Goal: Task Accomplishment & Management: Complete application form

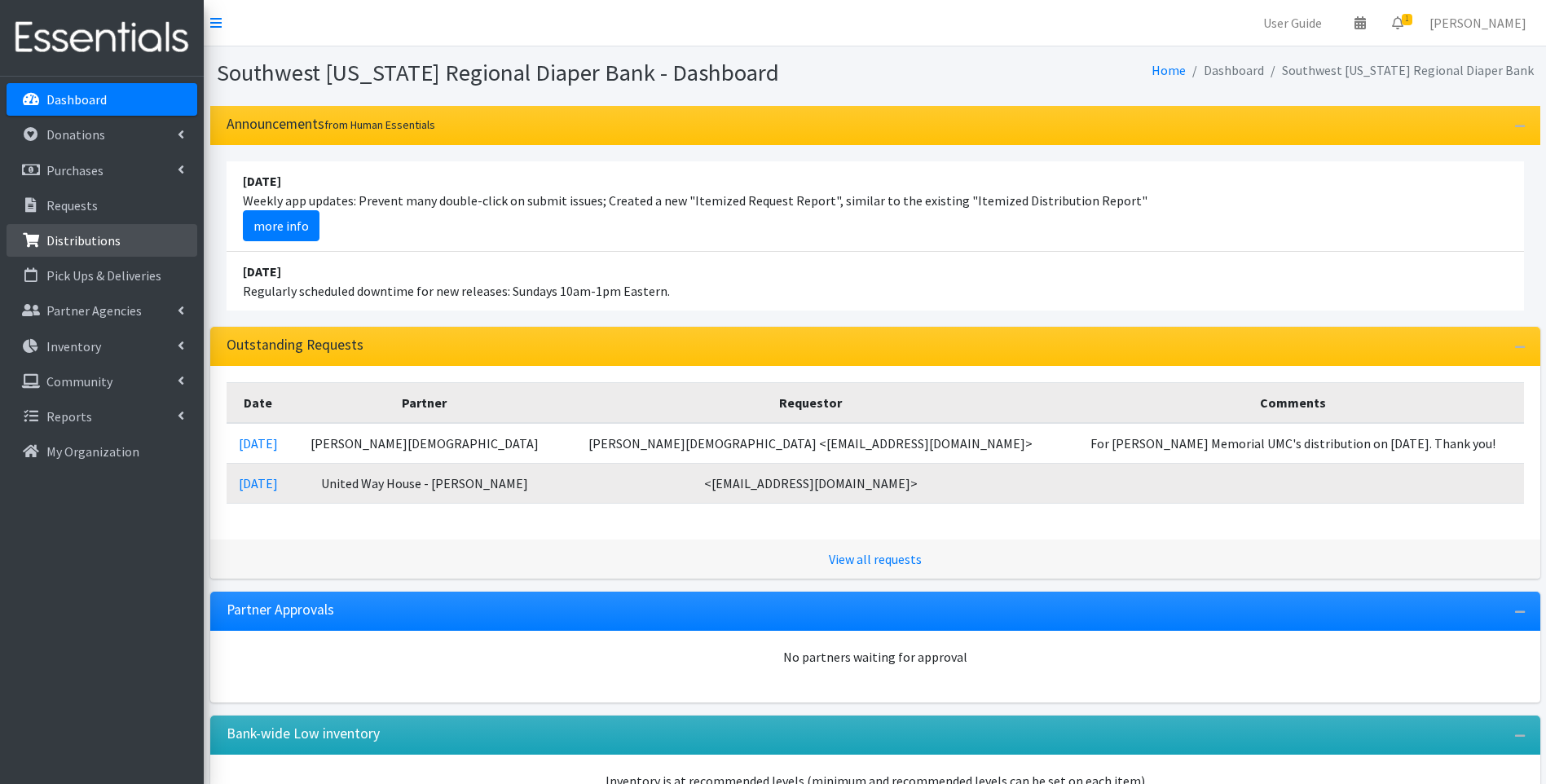
click at [92, 234] on p "Distributions" at bounding box center [83, 240] width 74 height 16
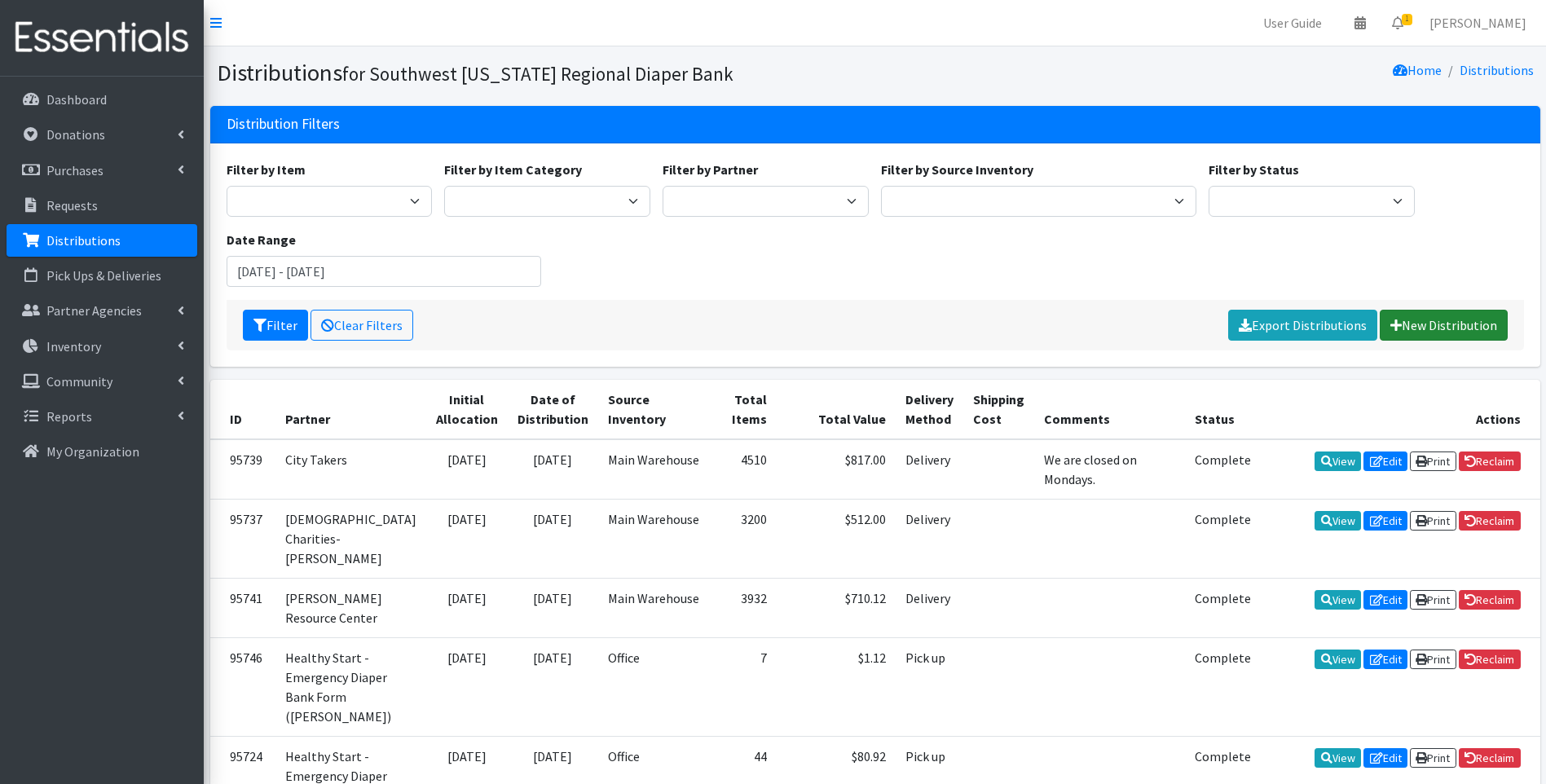
click at [1429, 326] on link "New Distribution" at bounding box center [1443, 324] width 128 height 31
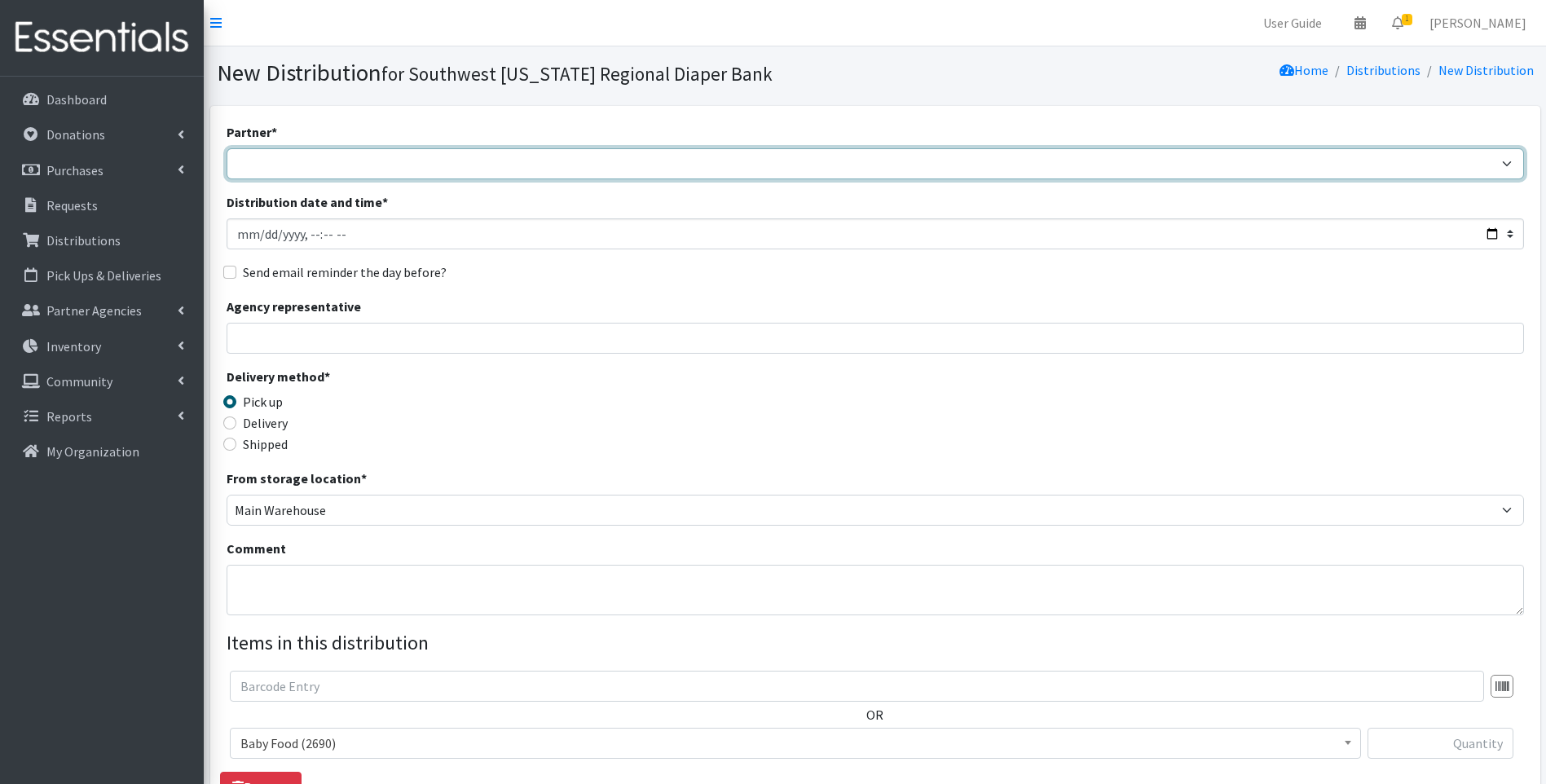
click at [630, 167] on select "ACT Abuse Counseling & Treatment Bayshore Fire Department Bonita Springs Assist…" at bounding box center [875, 164] width 1297 height 31
select select "4196"
click at [226, 149] on select "ACT Abuse Counseling & Treatment Bayshore Fire Department Bonita Springs Assist…" at bounding box center [875, 164] width 1297 height 31
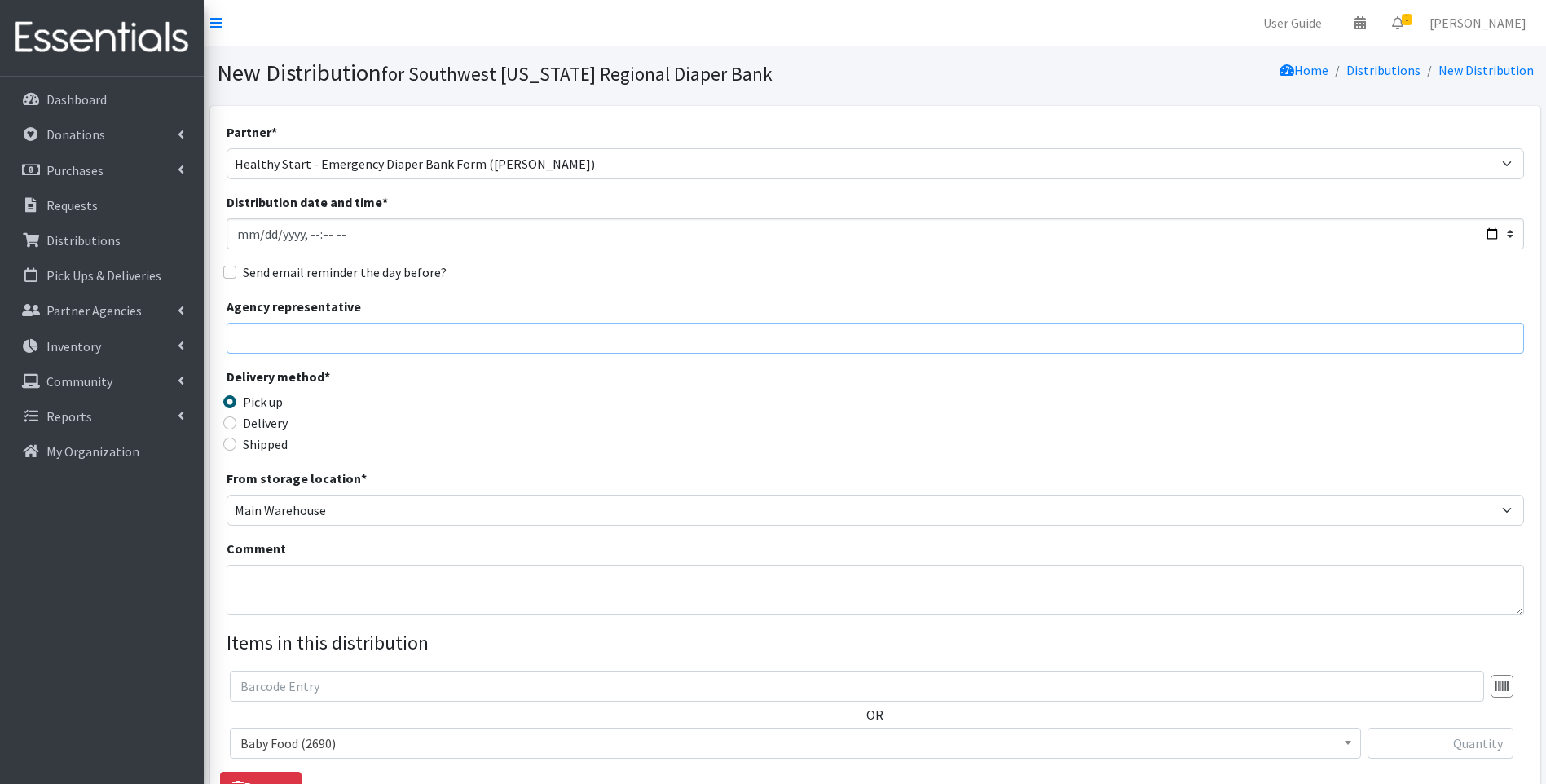
click at [482, 344] on input "Agency representative" at bounding box center [875, 337] width 1297 height 31
type input "m"
type input "Rosa Rodiguez"
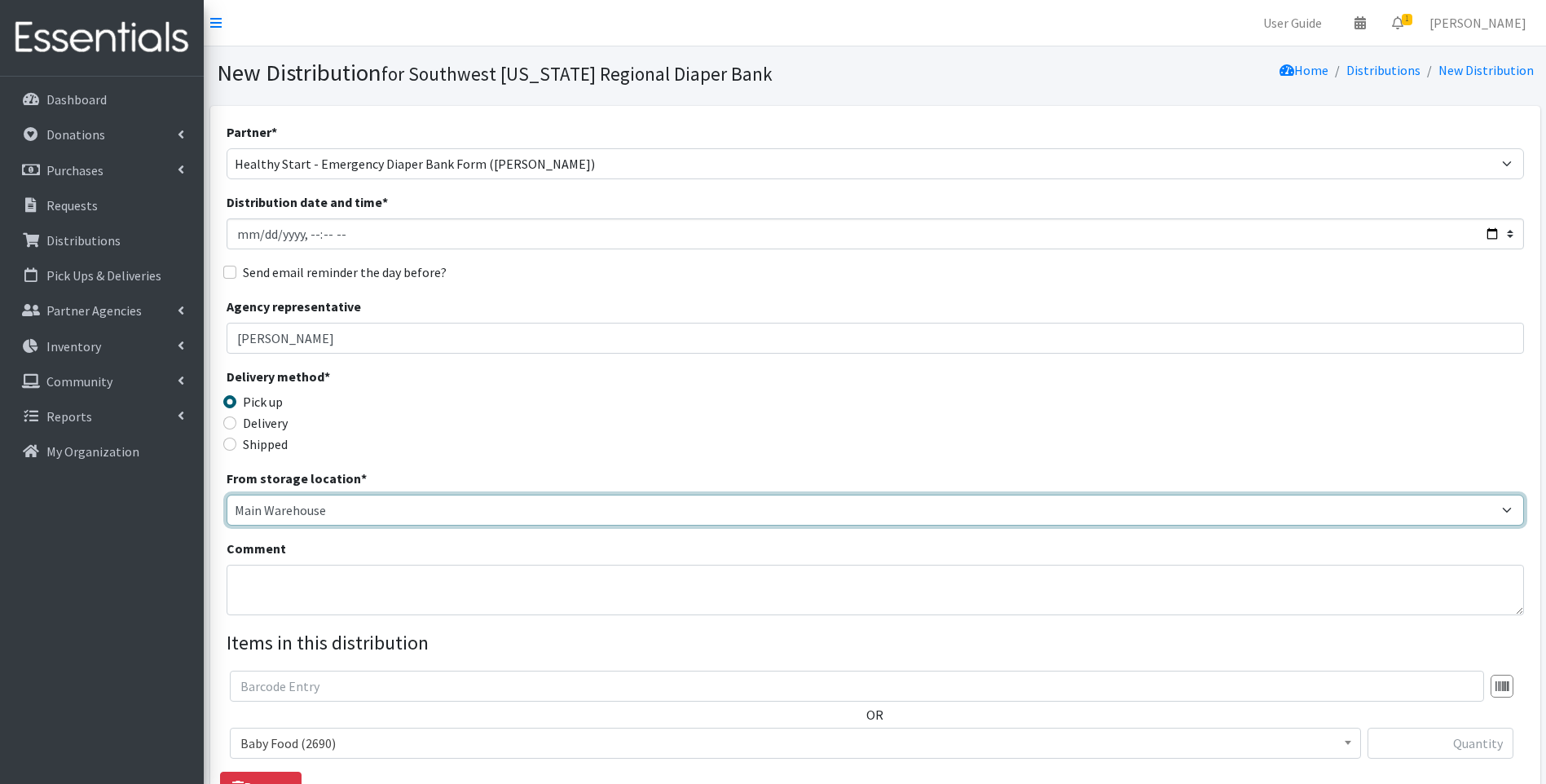
click at [299, 514] on select "Main Warehouse Office United Way Warehouse Winkler" at bounding box center [875, 509] width 1297 height 31
select select "335"
click at [226, 495] on select "Main Warehouse Office United Way Warehouse Winkler" at bounding box center [875, 509] width 1297 height 31
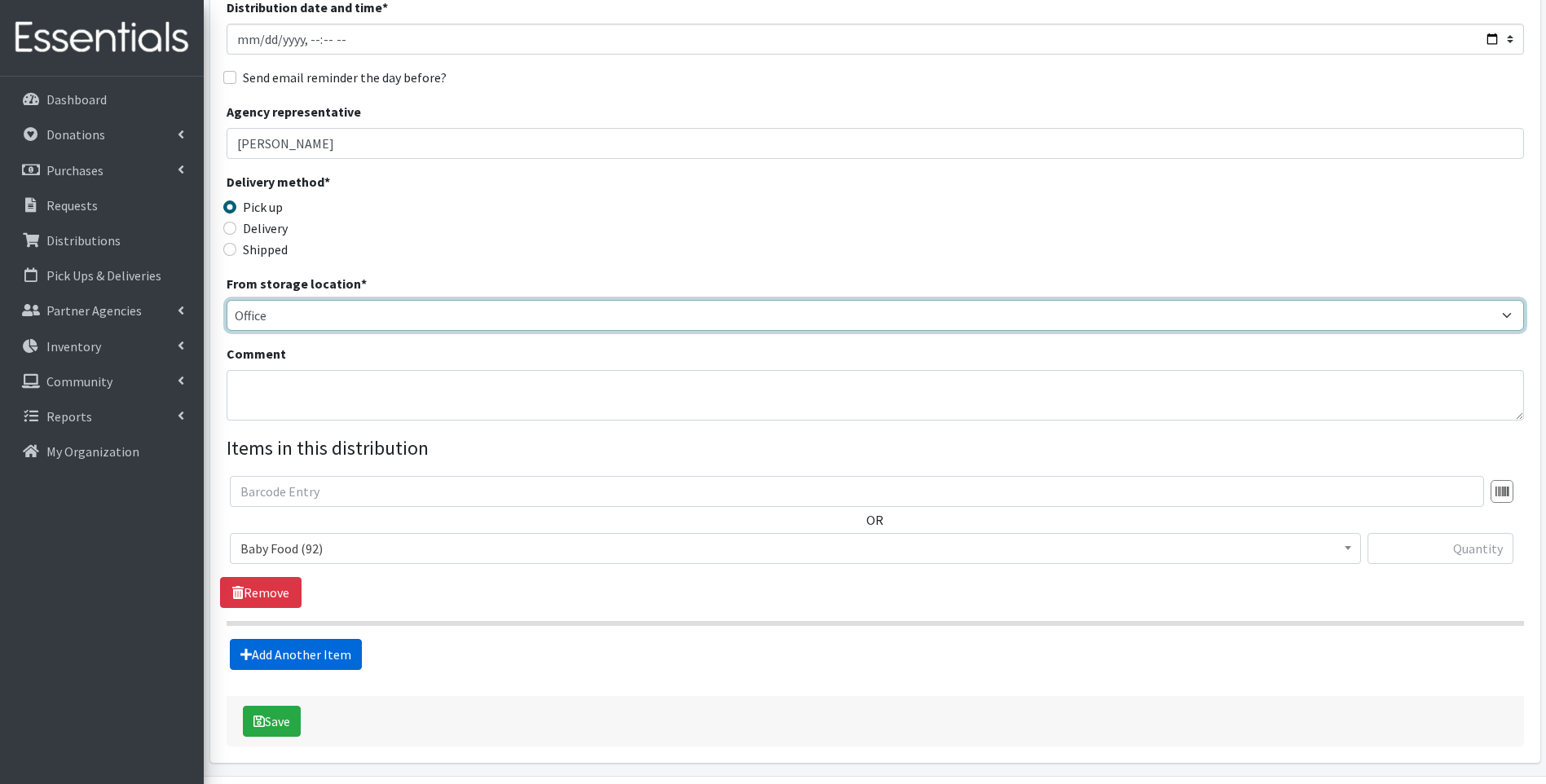
scroll to position [248, 0]
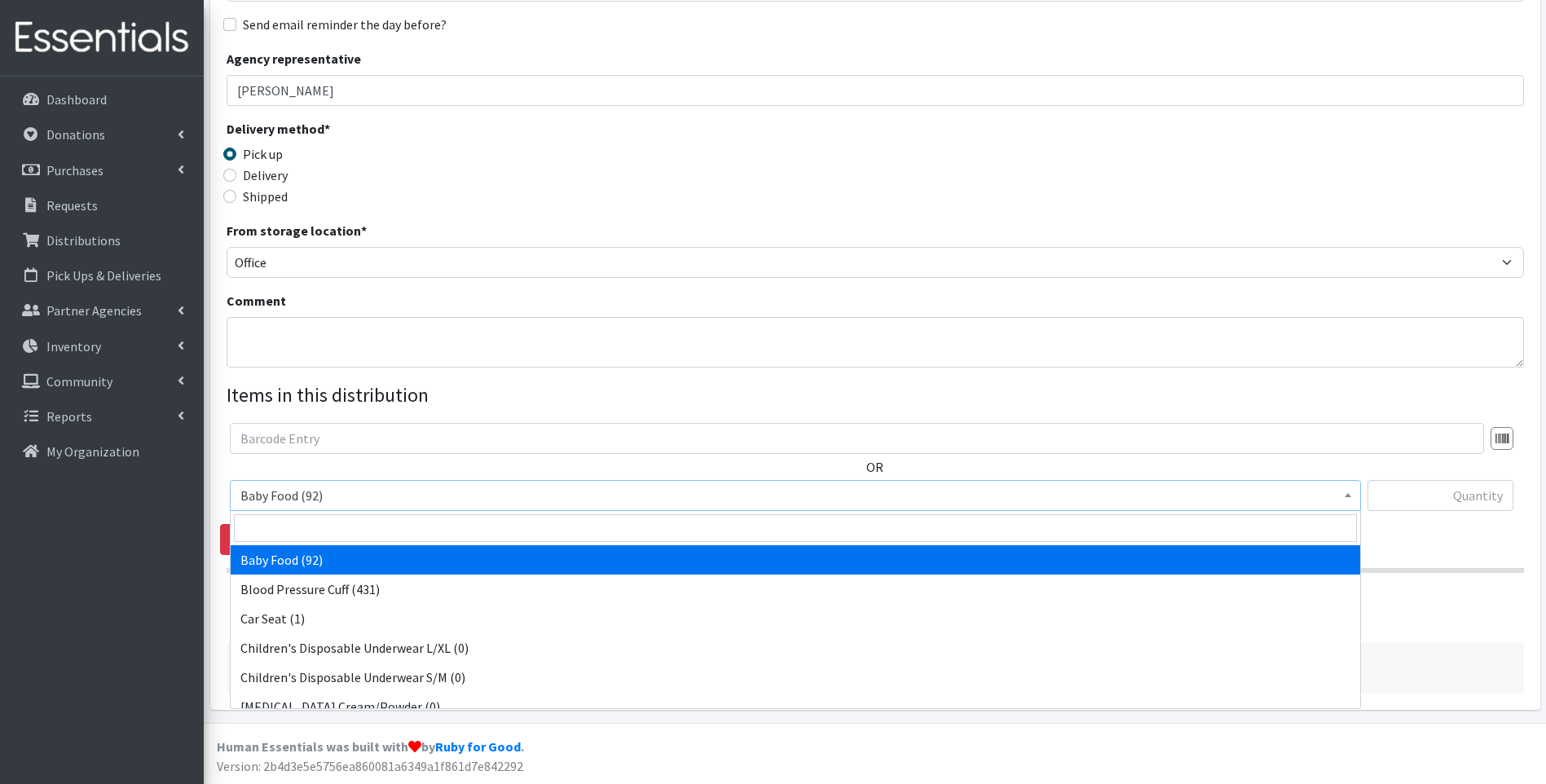
click at [465, 495] on span "Baby Food (92)" at bounding box center [794, 495] width 1110 height 23
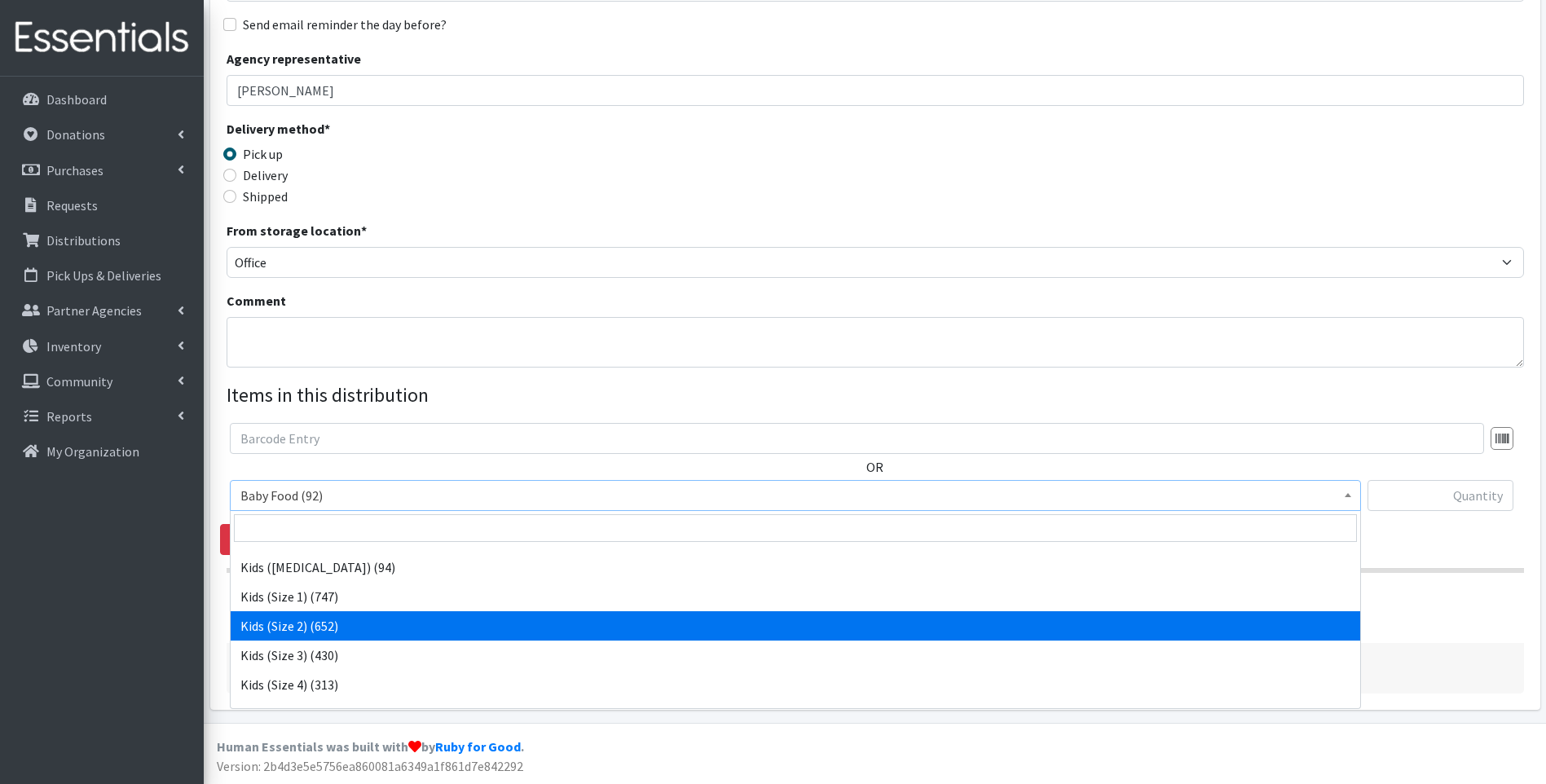
scroll to position [217, 0]
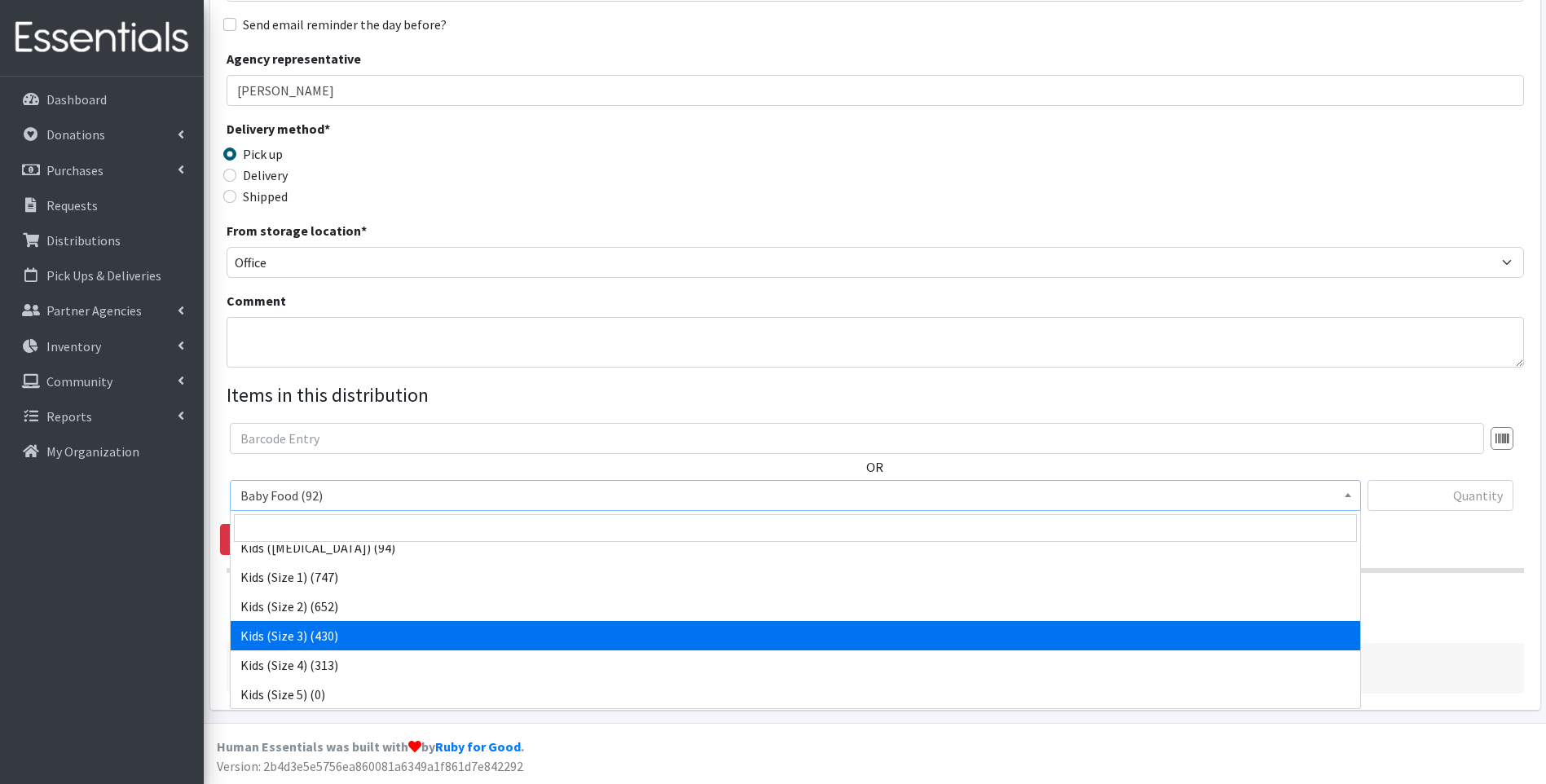
select select "10061"
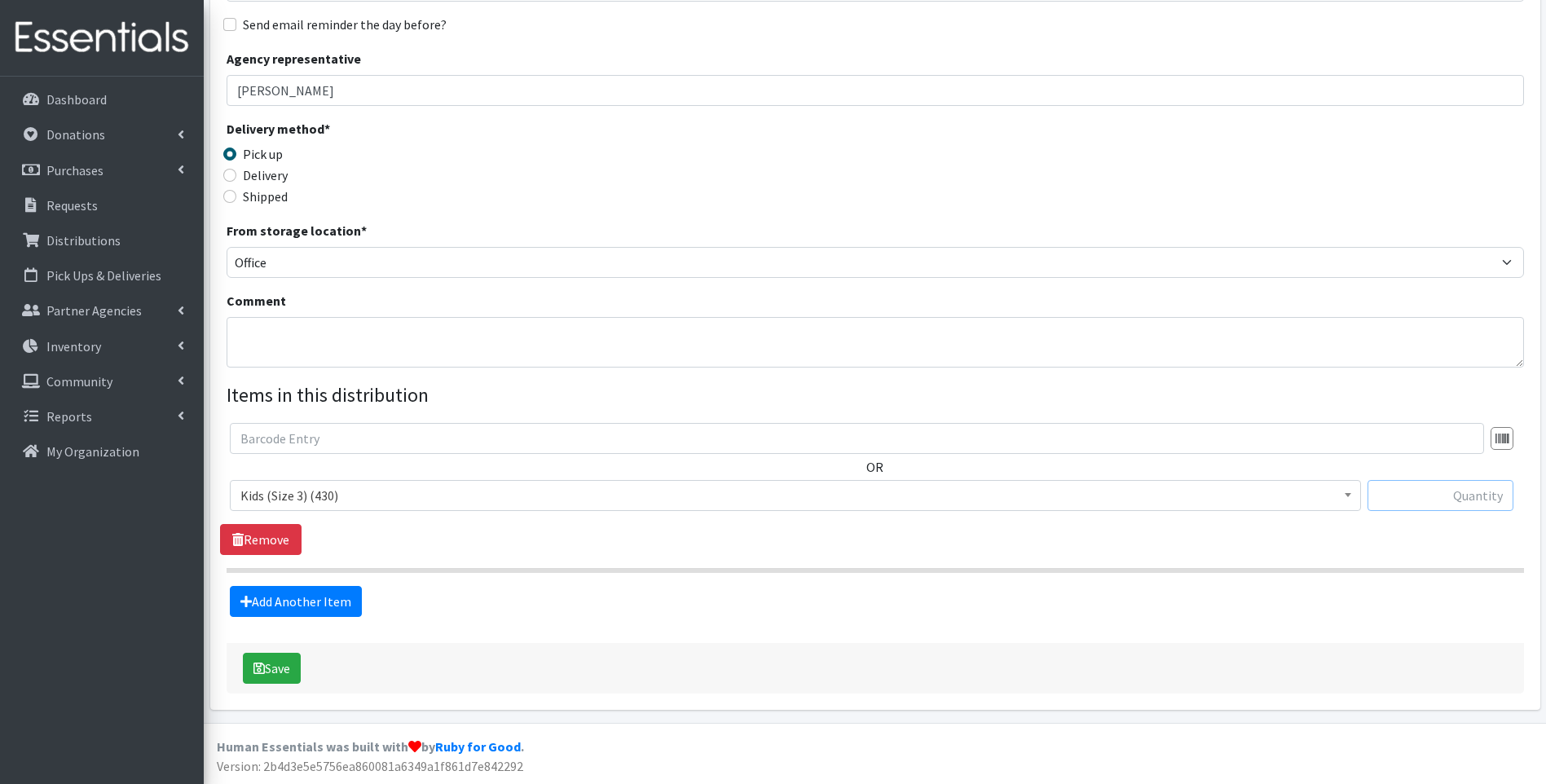
click at [1425, 491] on input "text" at bounding box center [1440, 495] width 146 height 31
type input "66"
click at [263, 605] on link "Add Another Item" at bounding box center [296, 601] width 132 height 31
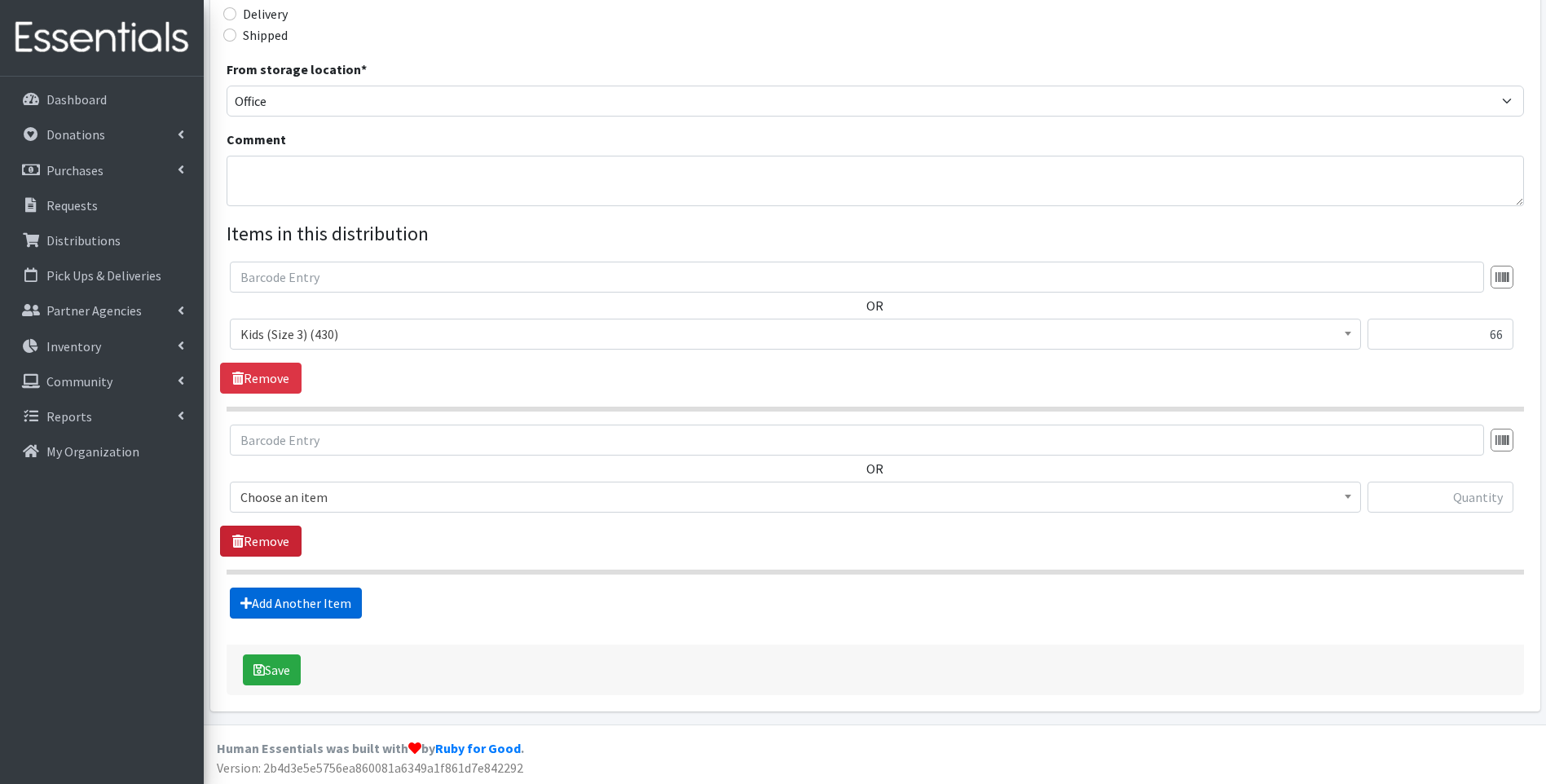
scroll to position [410, 0]
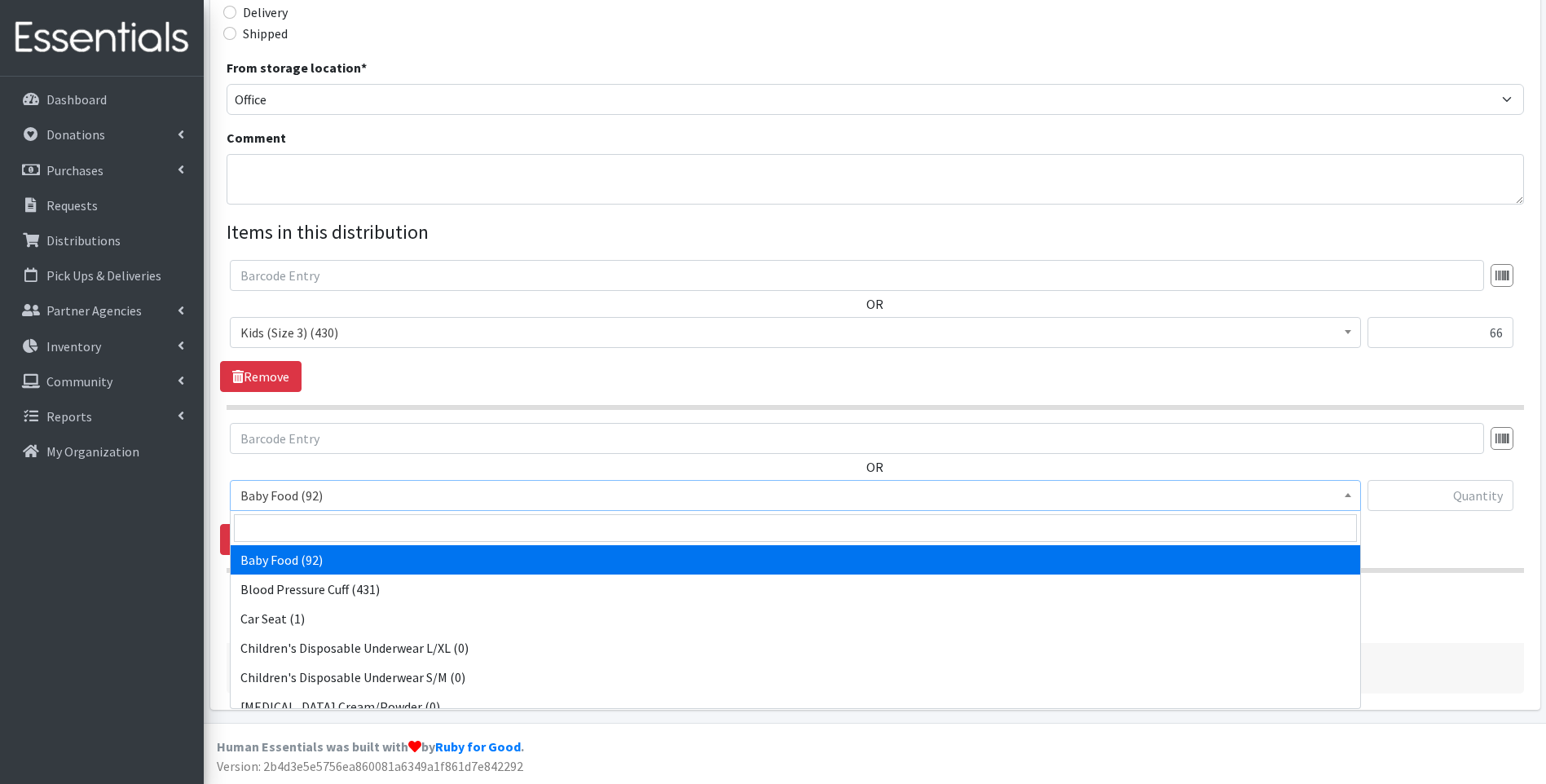
click at [308, 500] on span "Baby Food (92)" at bounding box center [794, 495] width 1110 height 23
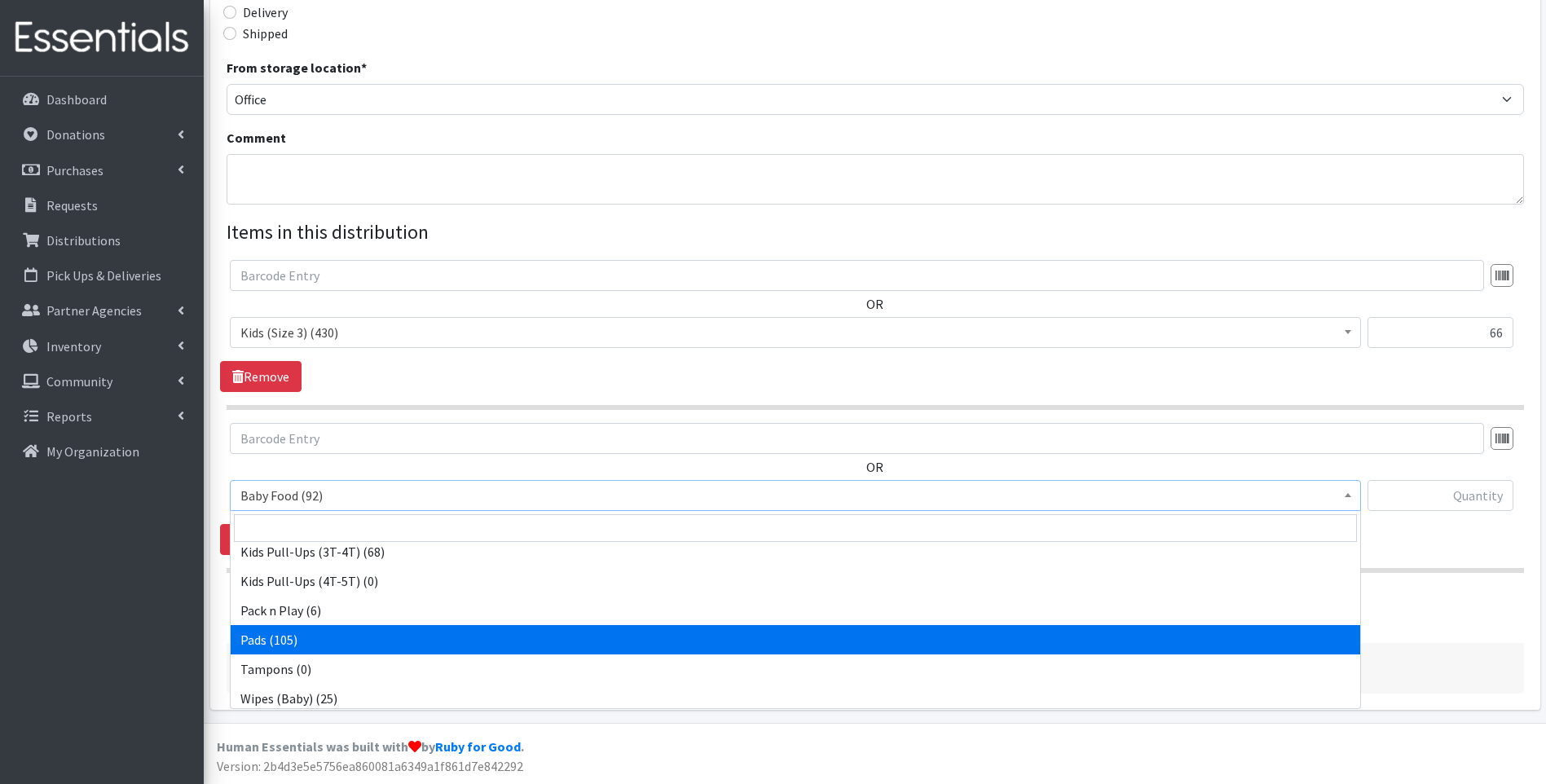
scroll to position [511, 0]
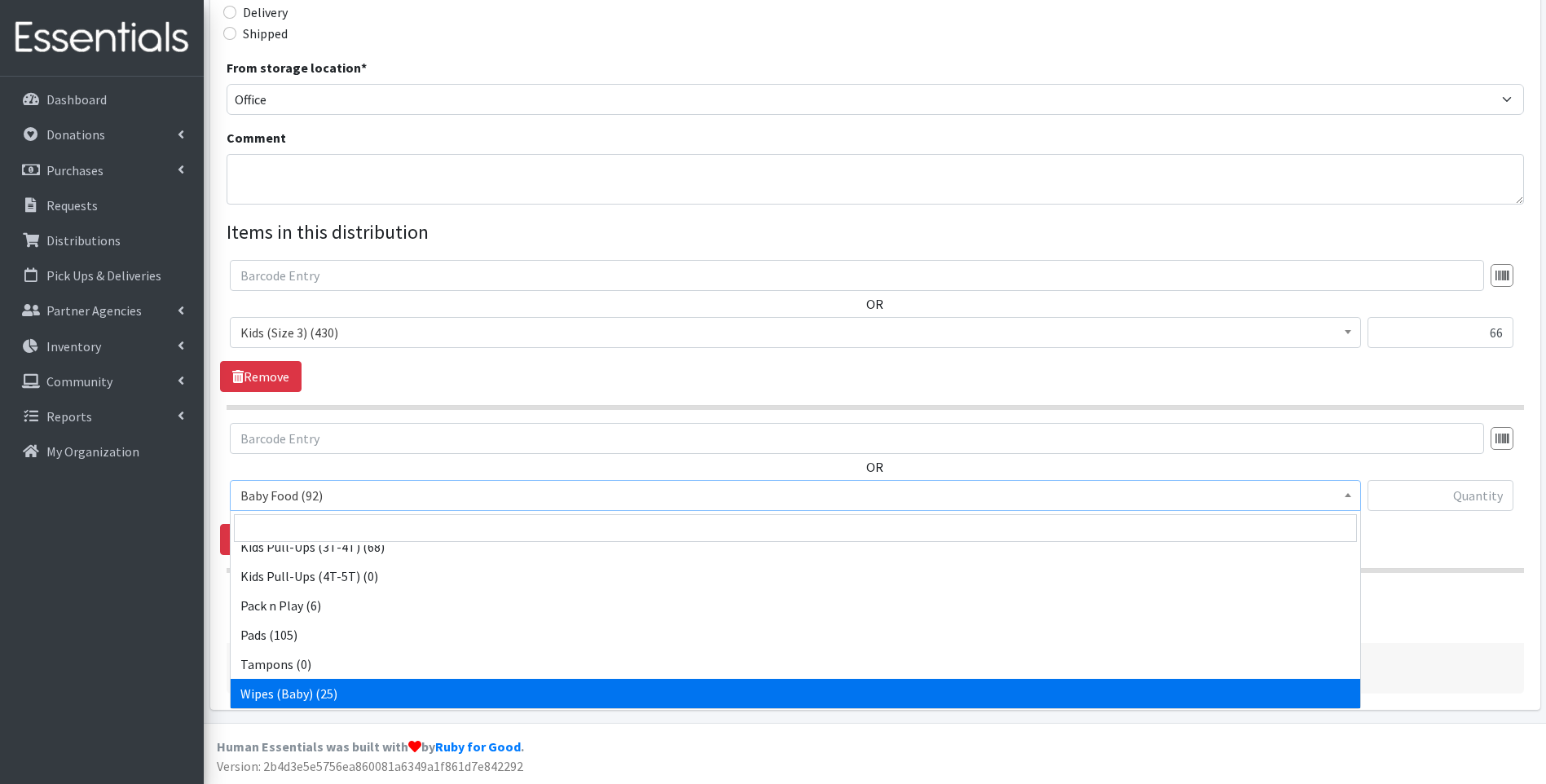
select select "10041"
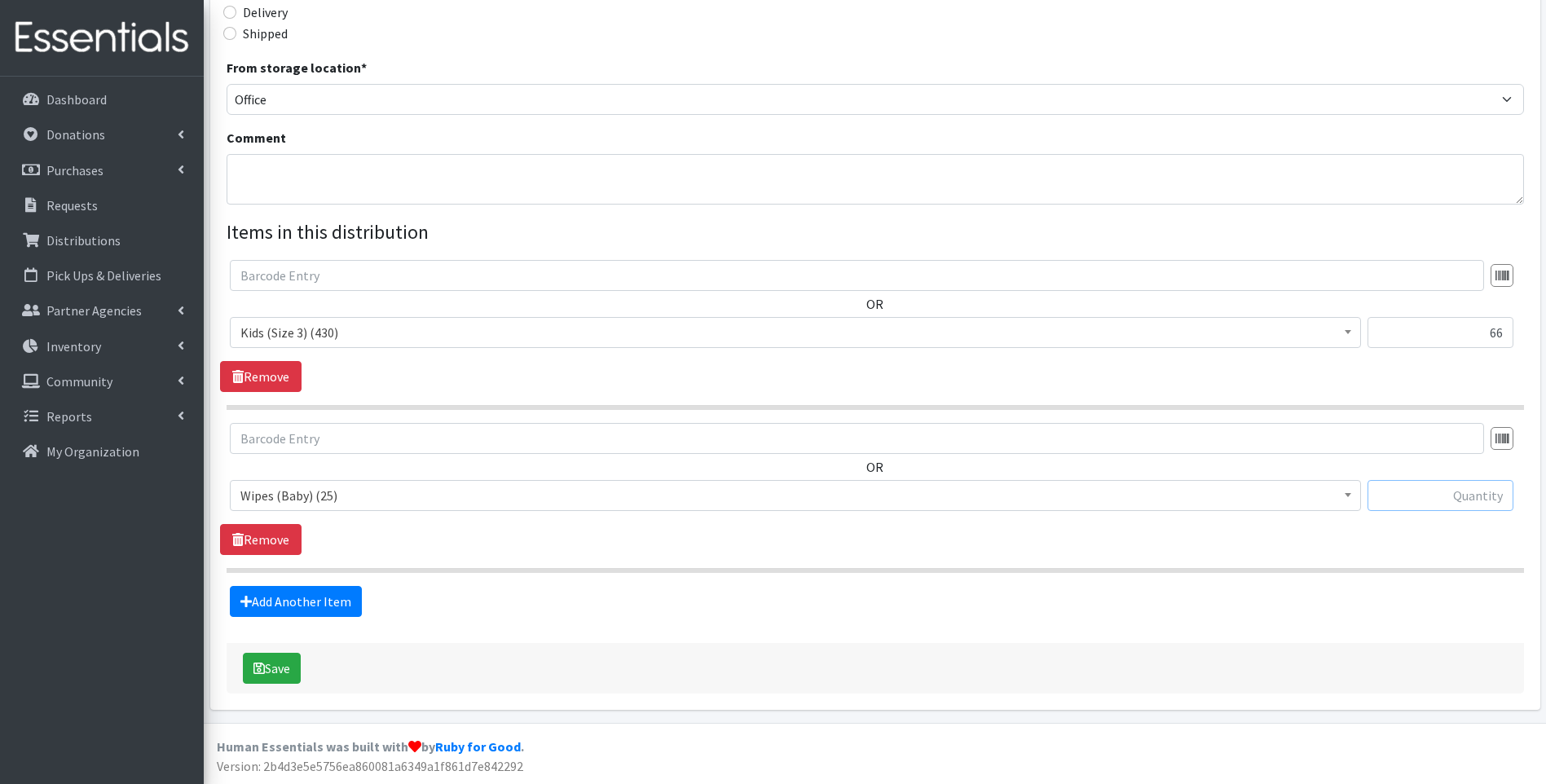
click at [1468, 497] on input "text" at bounding box center [1440, 495] width 146 height 31
type input "1"
click at [289, 665] on button "Save" at bounding box center [272, 667] width 58 height 31
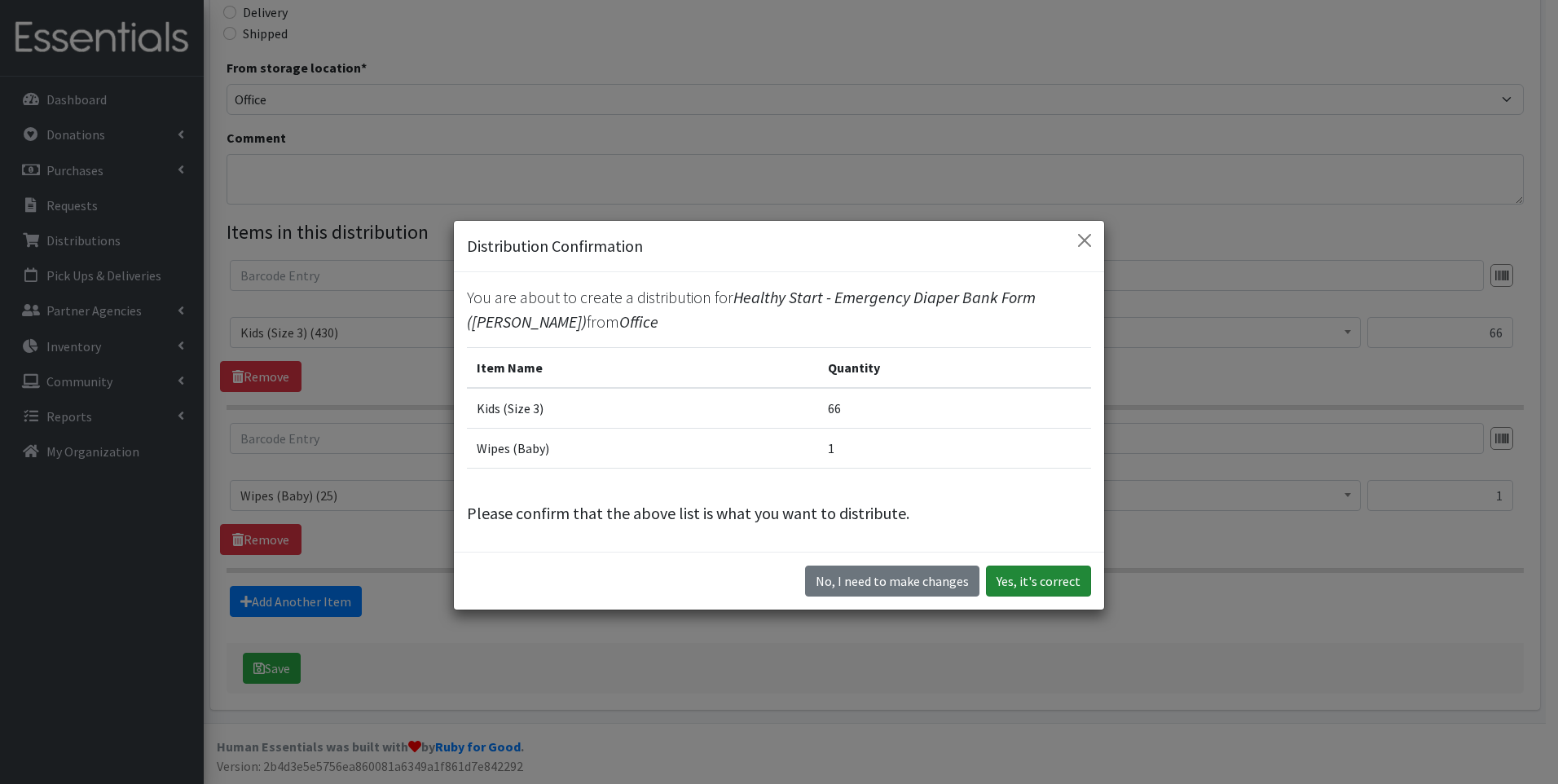
click at [1060, 585] on button "Yes, it's correct" at bounding box center [1038, 580] width 105 height 31
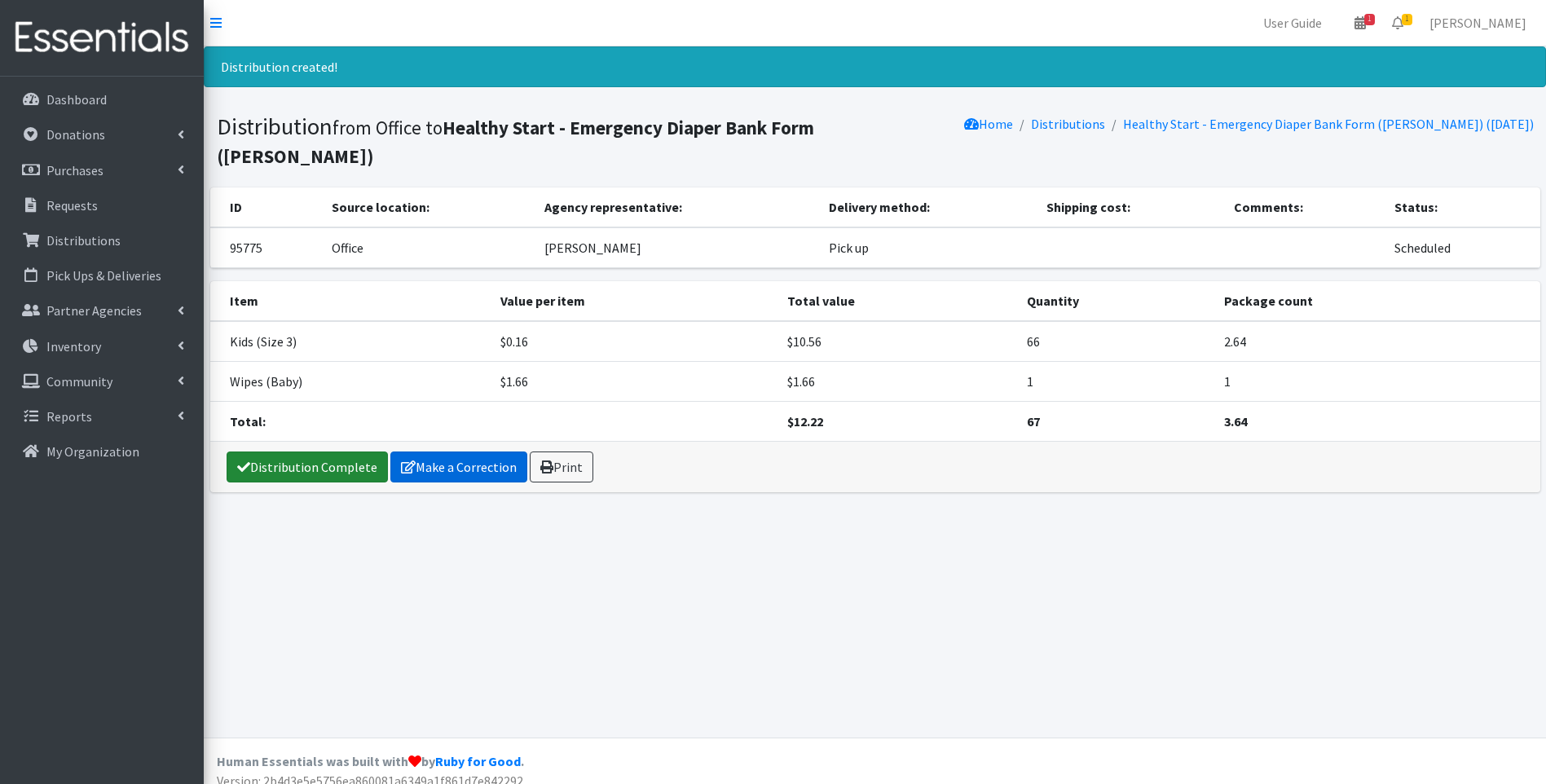
click at [349, 451] on link "Distribution Complete" at bounding box center [306, 466] width 162 height 31
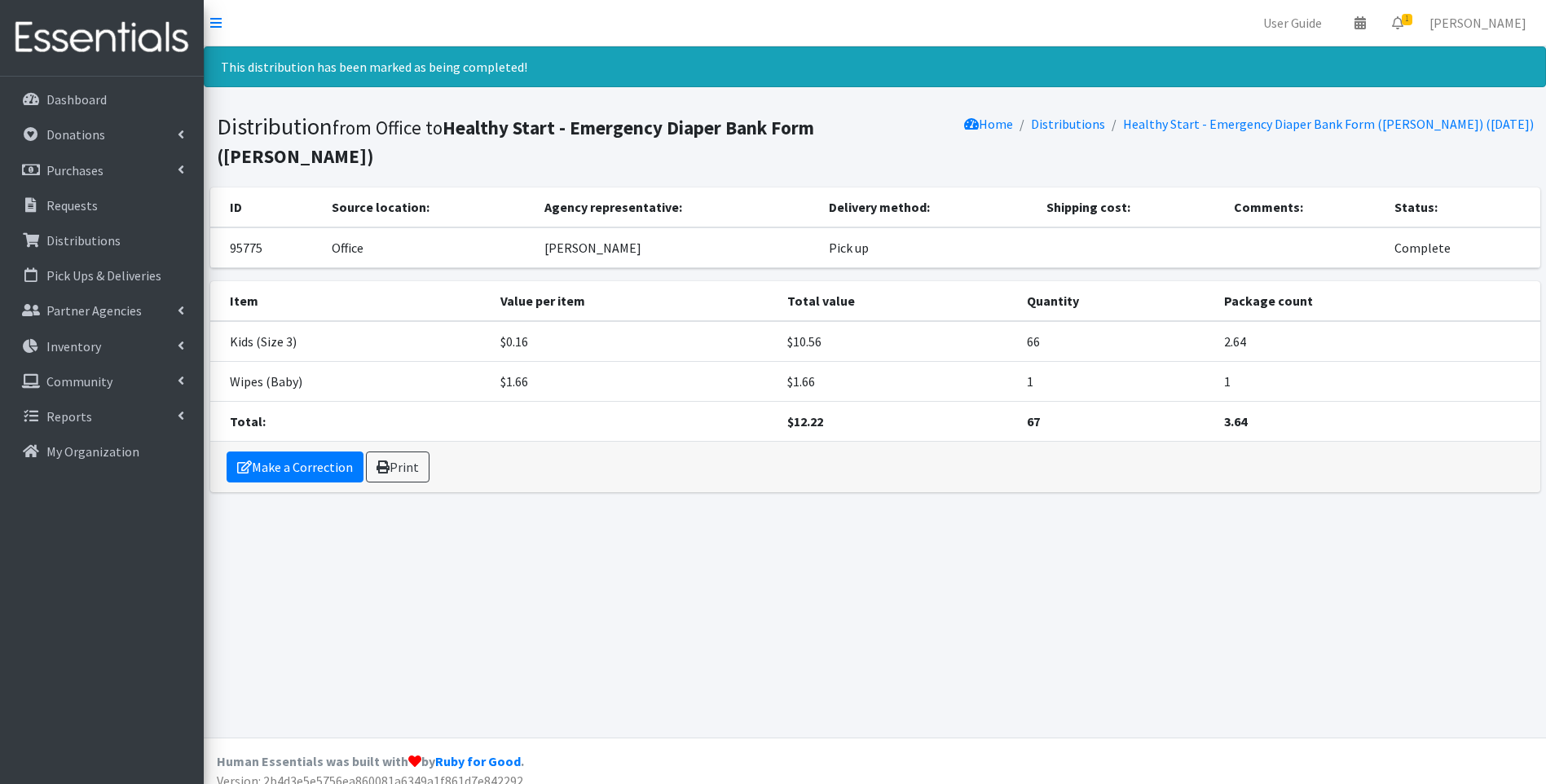
click at [139, 46] on img at bounding box center [102, 38] width 190 height 55
